Goal: Transaction & Acquisition: Purchase product/service

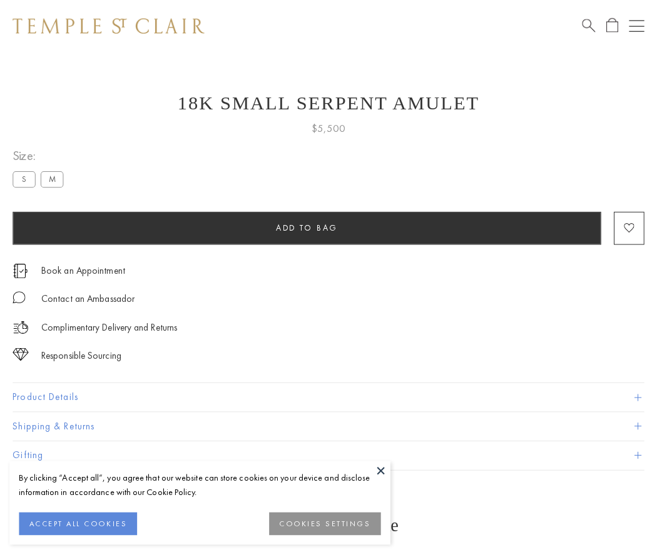
scroll to position [45, 0]
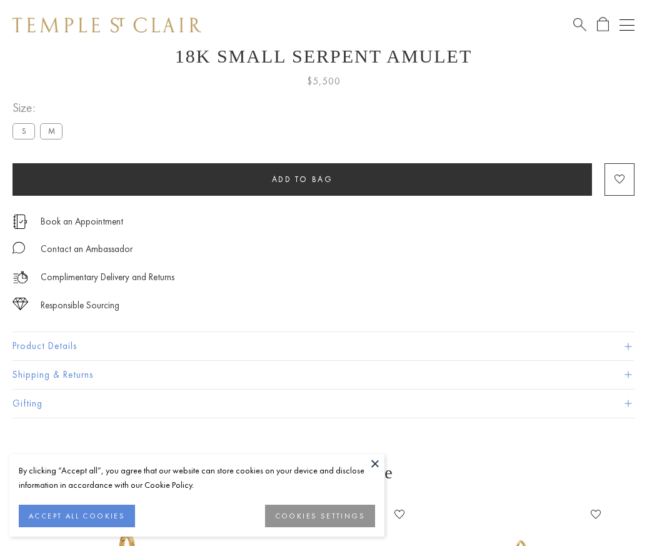
click at [302, 179] on span "Add to bag" at bounding box center [302, 179] width 61 height 11
